Goal: Information Seeking & Learning: Learn about a topic

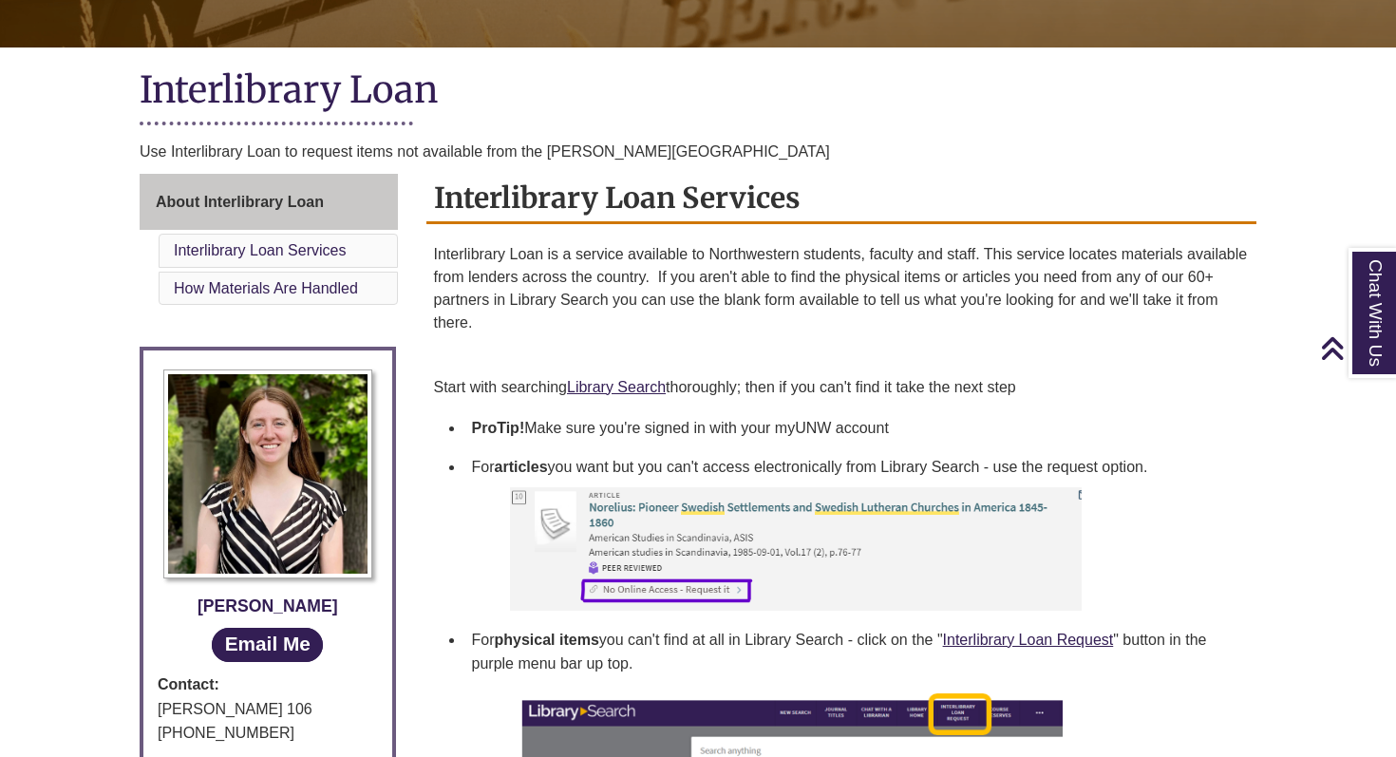
scroll to position [308, 0]
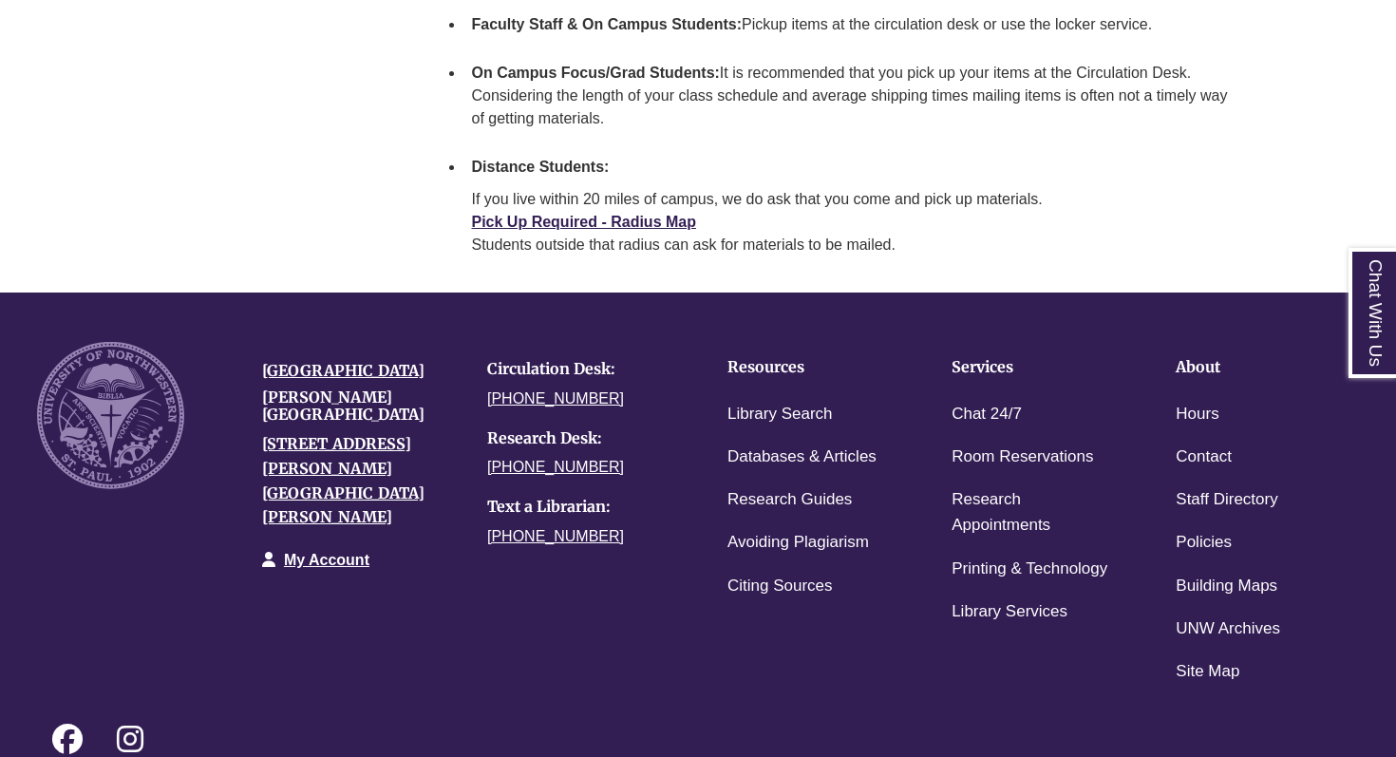
scroll to position [2981, 0]
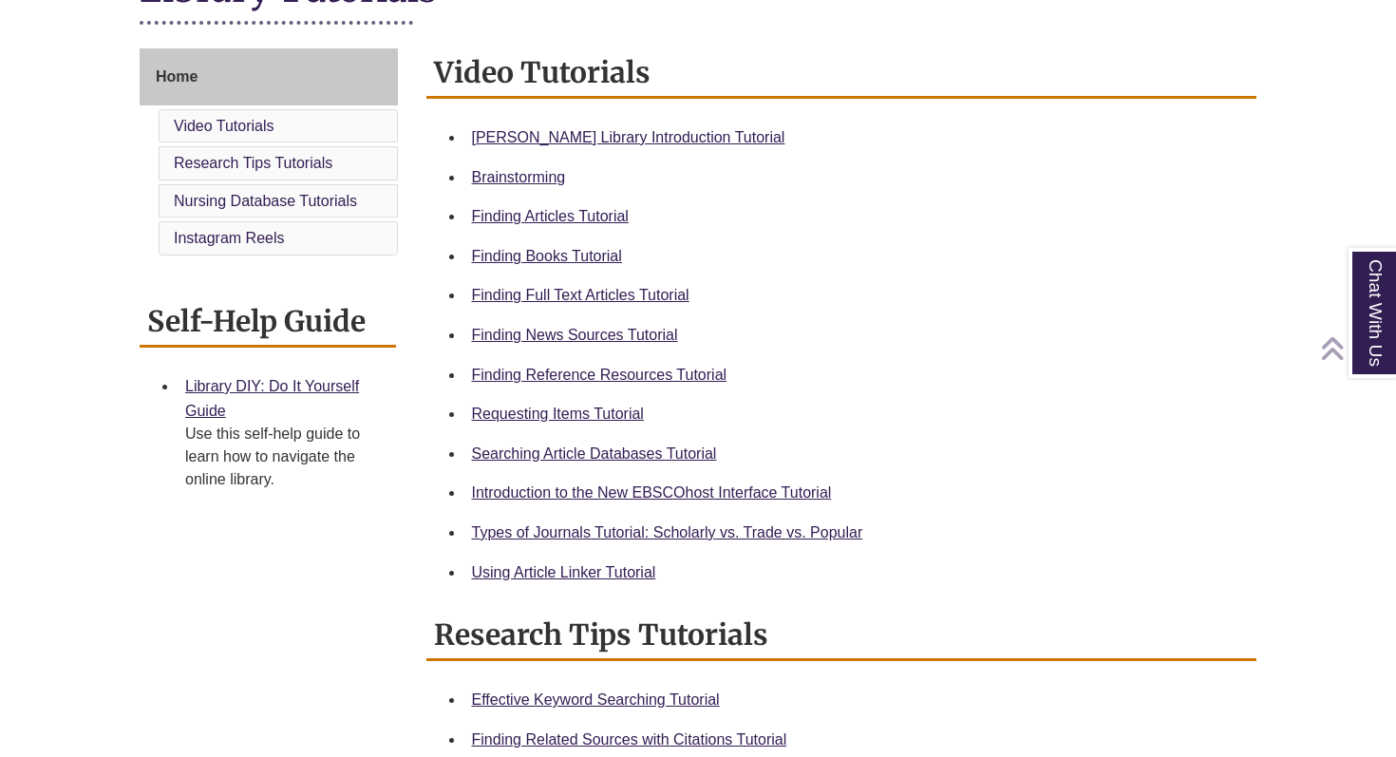
scroll to position [493, 0]
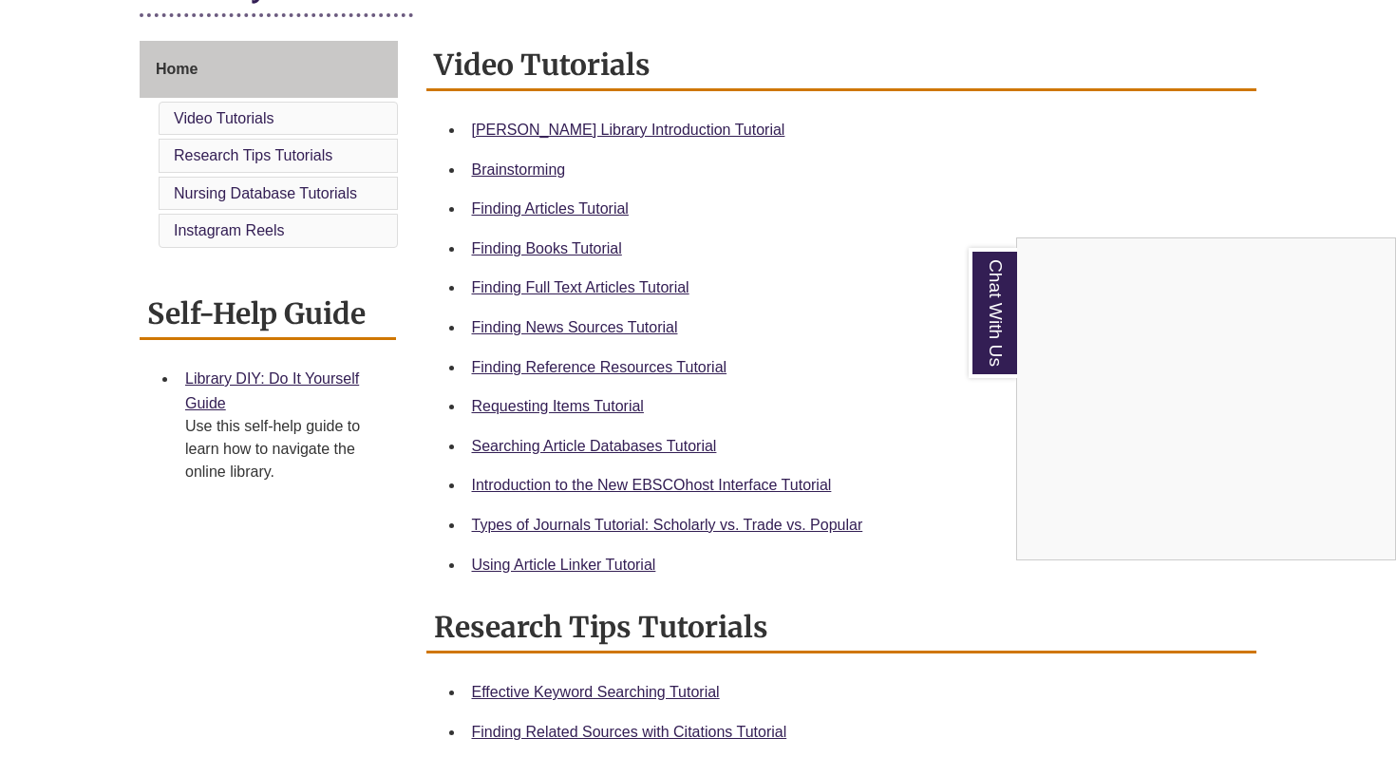
click at [550, 554] on div "Chat With Us" at bounding box center [698, 378] width 1396 height 757
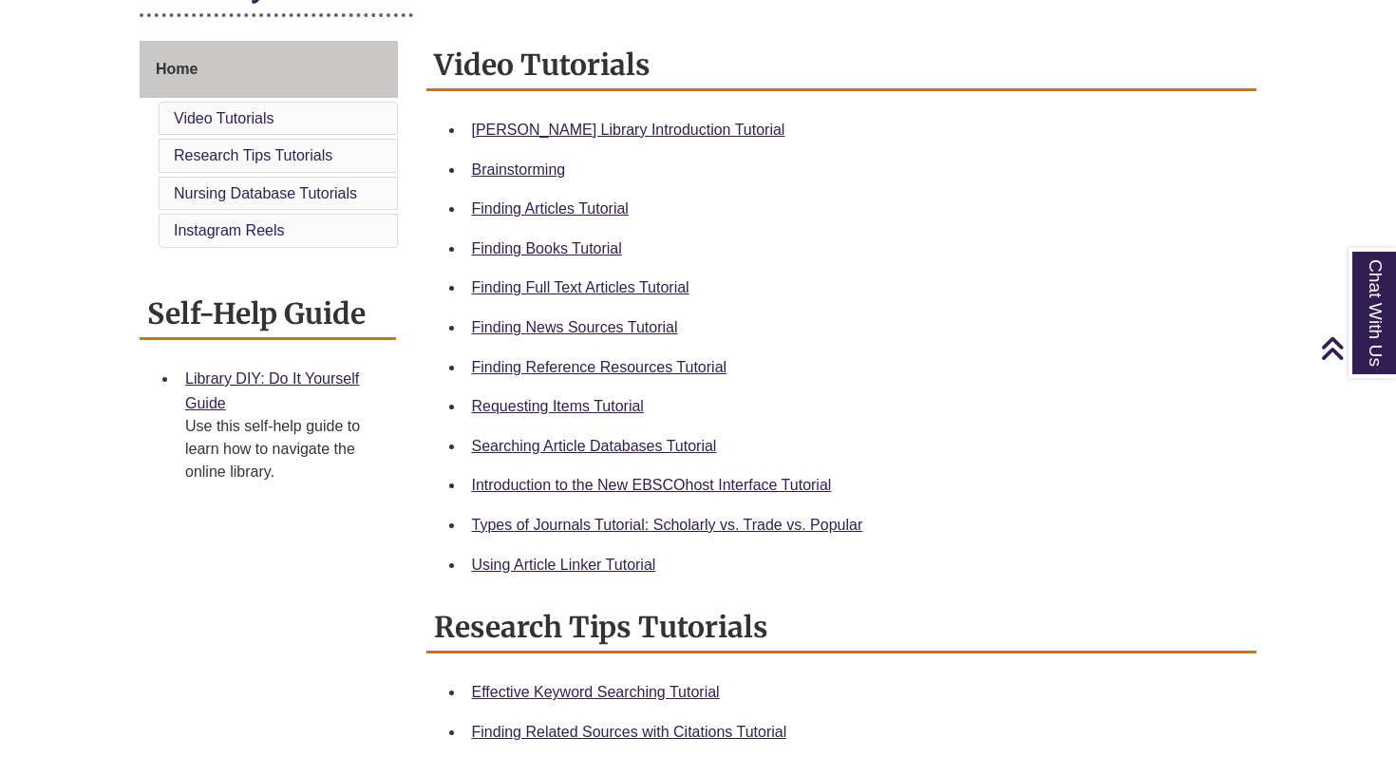
click at [555, 584] on li "Using Article Linker Tutorial" at bounding box center [856, 565] width 785 height 40
click at [554, 573] on link "Using Article Linker Tutorial" at bounding box center [564, 564] width 184 height 16
